Goal: Transaction & Acquisition: Purchase product/service

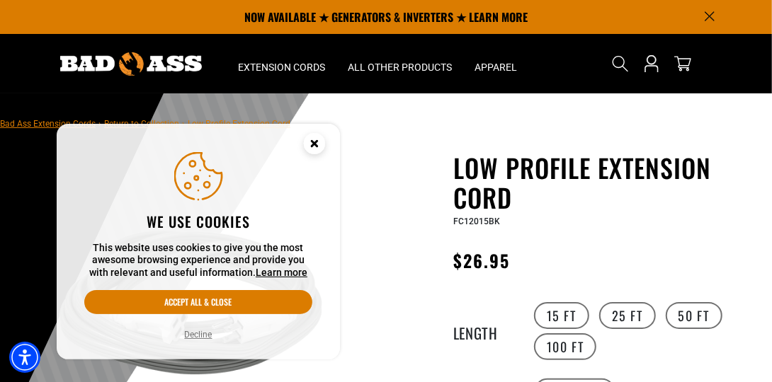
click at [168, 338] on div "We use cookies This website uses cookies to give you the most awesome browsing …" at bounding box center [198, 242] width 249 height 202
click at [190, 338] on button "Decline" at bounding box center [199, 335] width 36 height 14
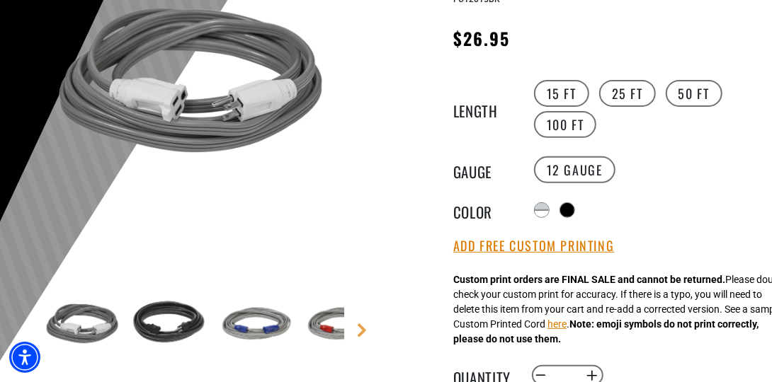
scroll to position [242, 0]
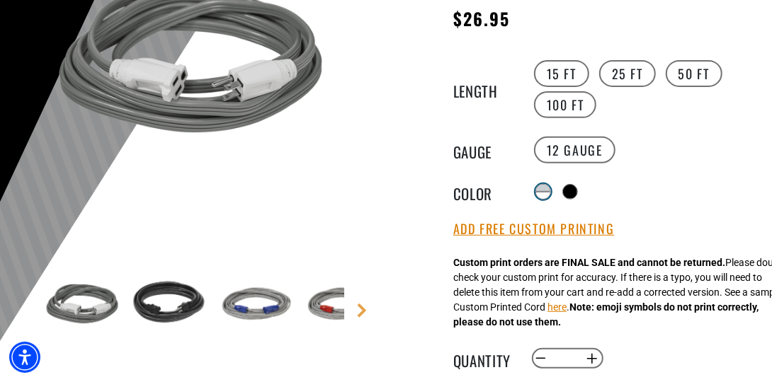
click at [545, 195] on div at bounding box center [543, 192] width 16 height 16
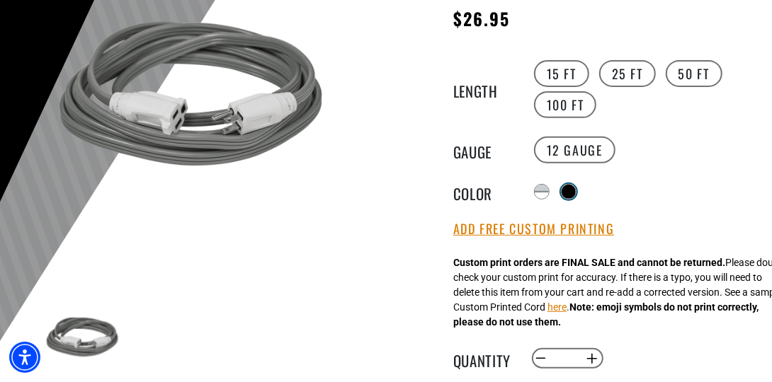
click at [571, 193] on div at bounding box center [568, 192] width 14 height 14
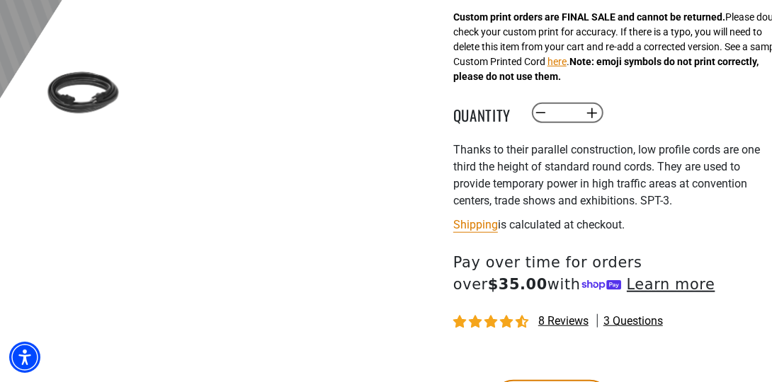
scroll to position [525, 0]
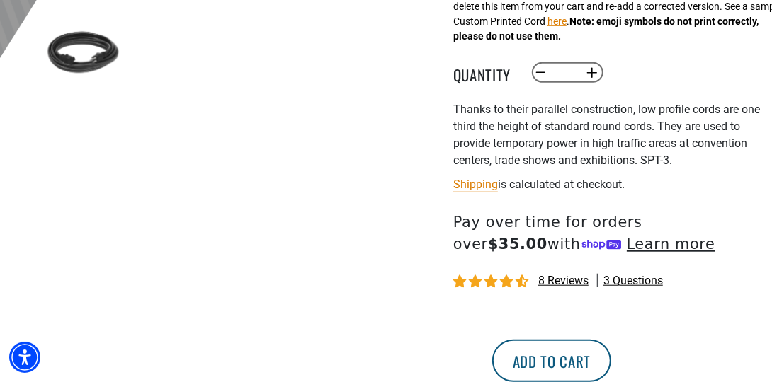
click at [611, 364] on button "Add to cart" at bounding box center [551, 361] width 119 height 42
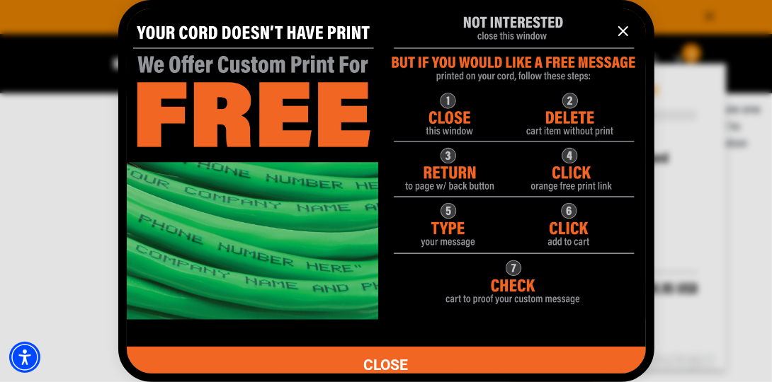
click at [622, 30] on icon "information" at bounding box center [623, 31] width 8 height 8
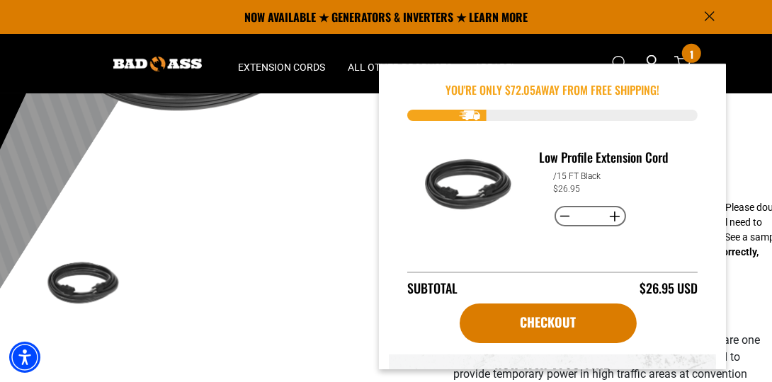
scroll to position [283, 0]
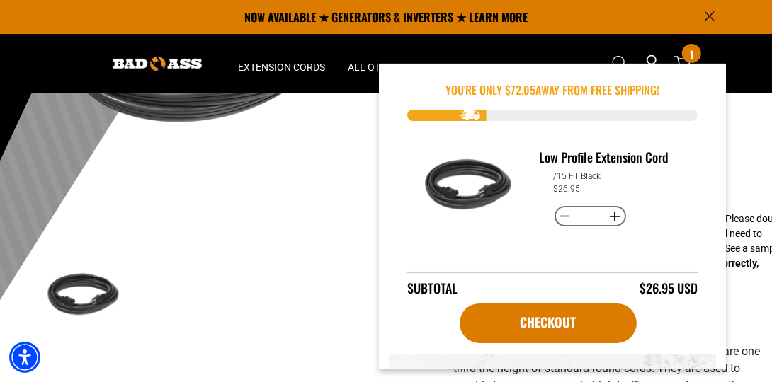
click at [225, 248] on section "1 of 1 Previous Next Previous Next" at bounding box center [193, 122] width 308 height 438
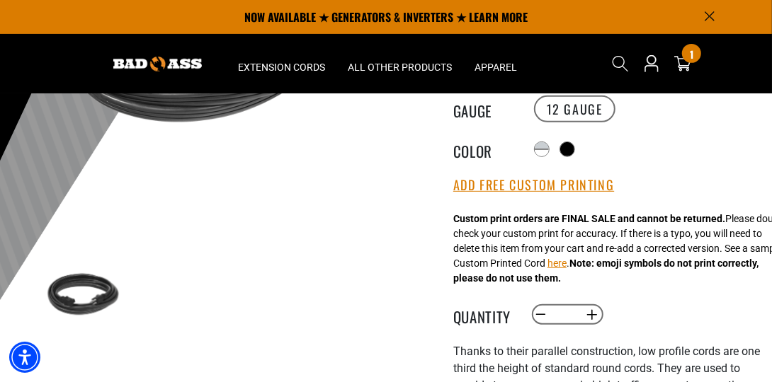
scroll to position [121, 0]
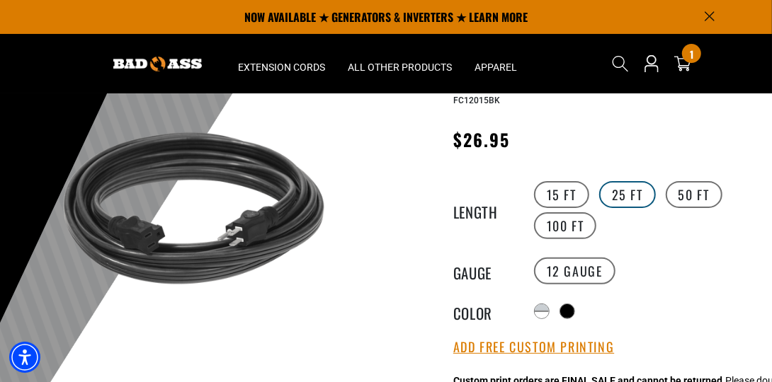
click at [623, 199] on label "25 FT" at bounding box center [627, 194] width 57 height 27
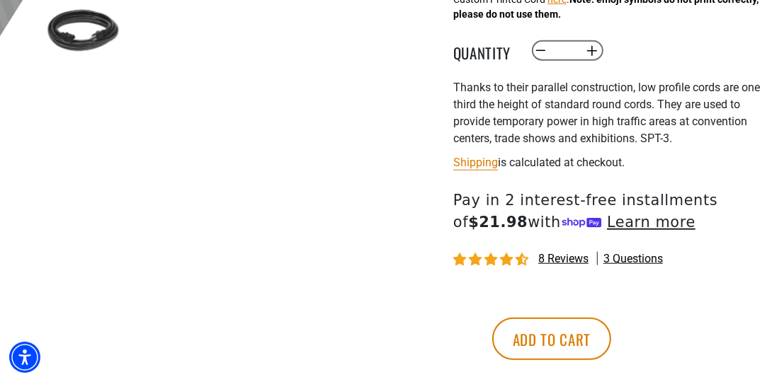
scroll to position [566, 0]
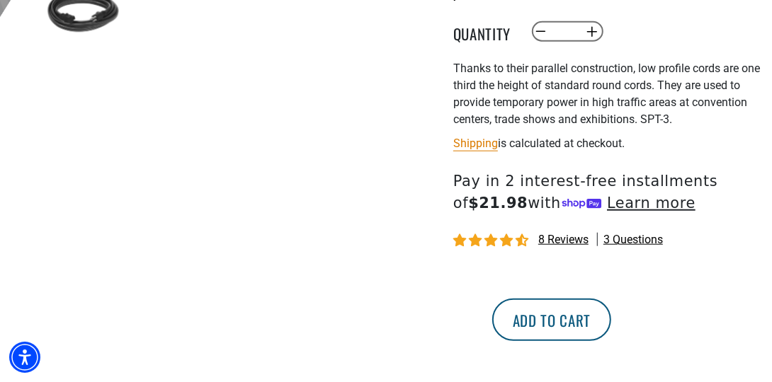
click at [611, 314] on button "Add to cart" at bounding box center [551, 320] width 119 height 42
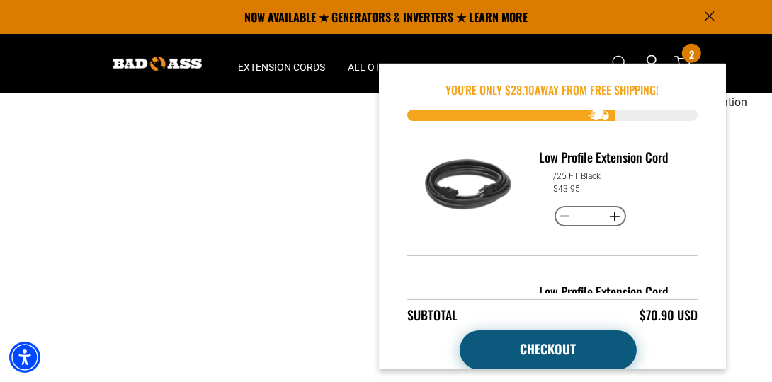
click at [547, 347] on link "Checkout" at bounding box center [547, 351] width 177 height 40
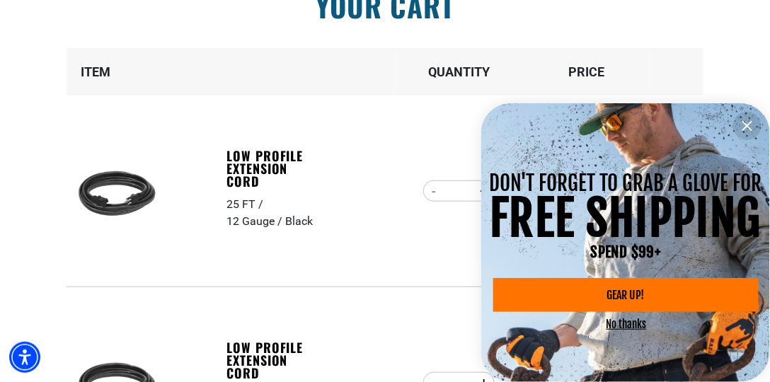
scroll to position [161, 0]
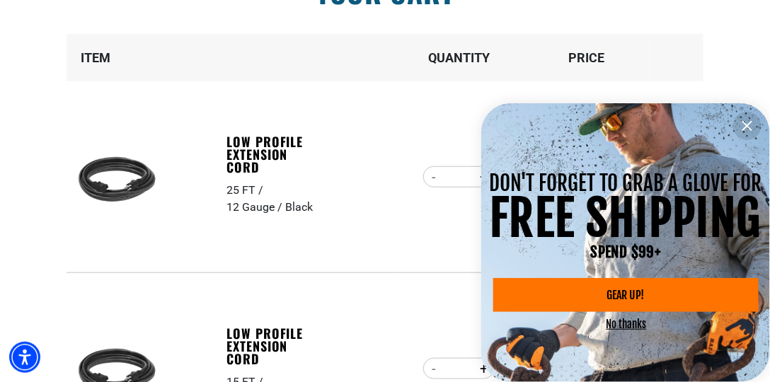
click at [754, 127] on icon "information" at bounding box center [747, 126] width 17 height 17
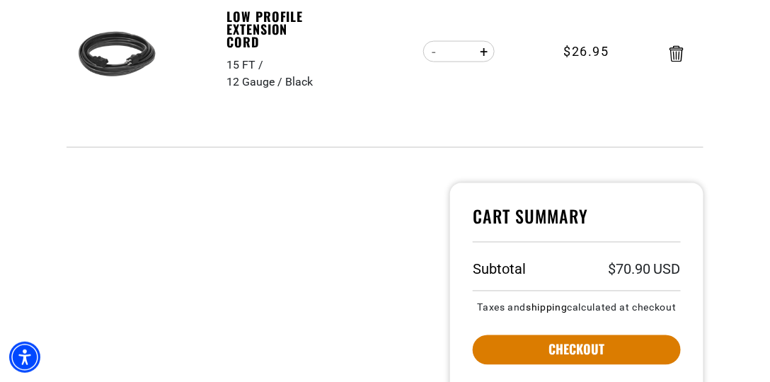
scroll to position [485, 0]
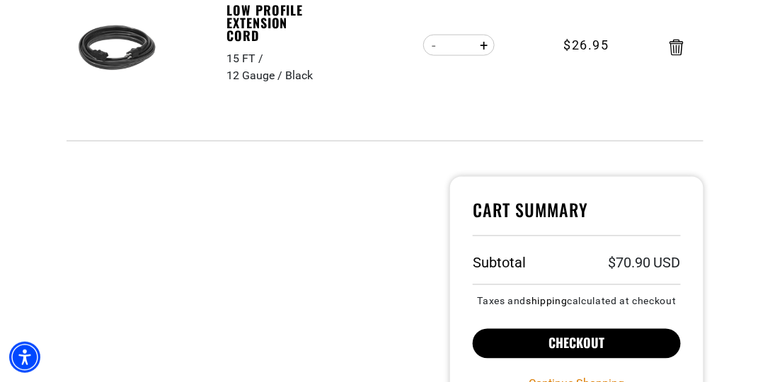
click at [563, 333] on button "Checkout" at bounding box center [577, 344] width 208 height 30
